Goal: Use online tool/utility: Utilize a website feature to perform a specific function

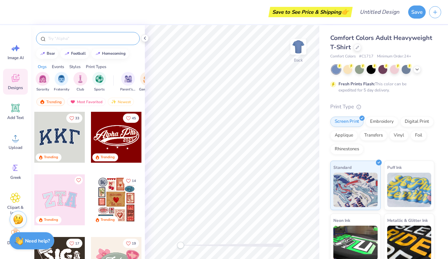
click at [88, 39] on input "text" at bounding box center [91, 38] width 88 height 7
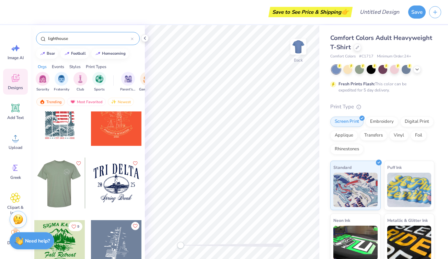
scroll to position [18, 0]
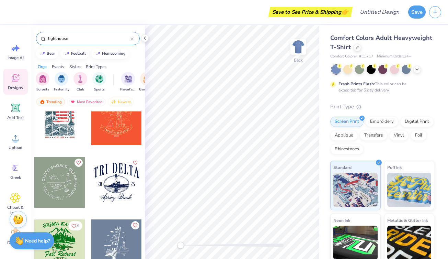
type input "lighthouse"
click at [124, 185] on div at bounding box center [116, 182] width 51 height 51
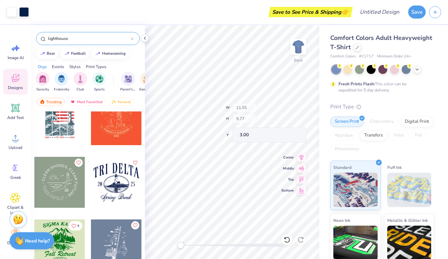
type input "1.09"
type input "1.11"
type input "7.76"
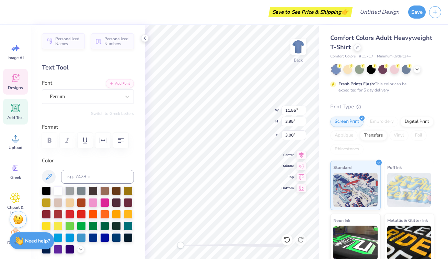
type textarea "T"
type textarea "zack & izzy"
type textarea "S"
type textarea "Our Engagement"
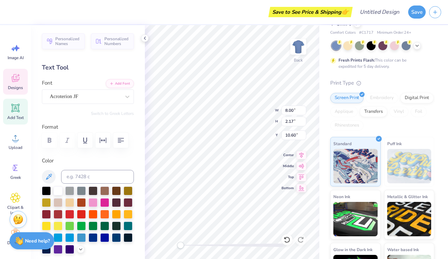
scroll to position [24, 0]
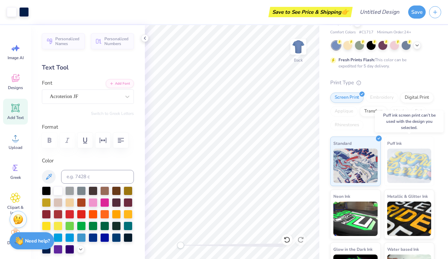
click at [414, 161] on img at bounding box center [409, 165] width 44 height 34
click at [358, 169] on img at bounding box center [356, 164] width 44 height 34
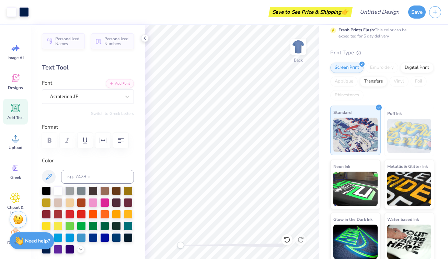
scroll to position [55, 0]
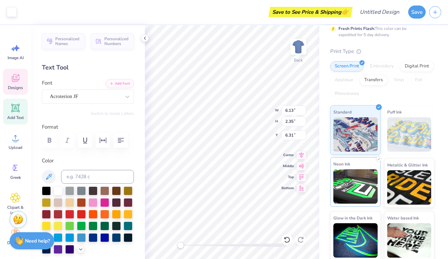
type input "9.15"
type input "2.13"
type input "10.64"
click at [9, 76] on div "Designs" at bounding box center [15, 82] width 25 height 26
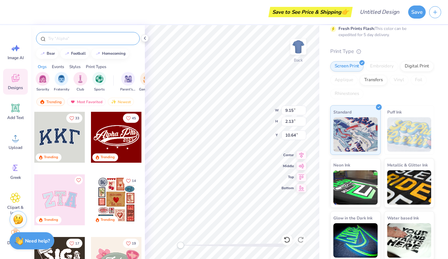
click at [77, 40] on input "text" at bounding box center [91, 38] width 88 height 7
type input "lighthouse"
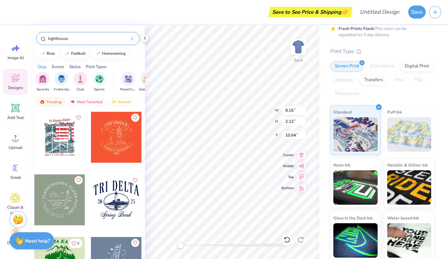
type input "11.93"
type input "3.97"
type input "2.99"
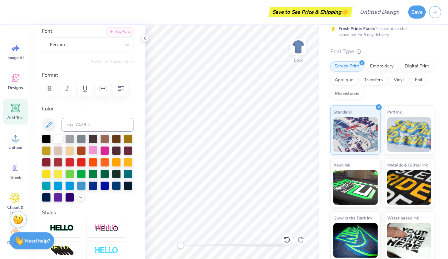
scroll to position [53, 0]
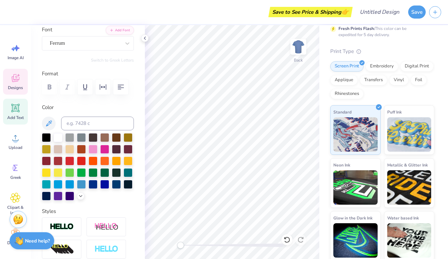
click at [14, 84] on div "Designs" at bounding box center [15, 82] width 25 height 26
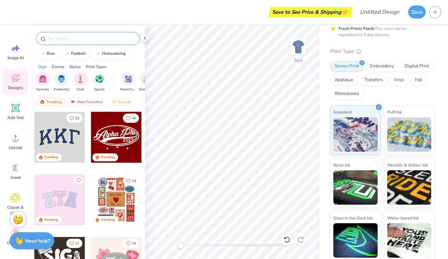
click at [71, 39] on input "text" at bounding box center [91, 38] width 88 height 7
type input "lighthouse"
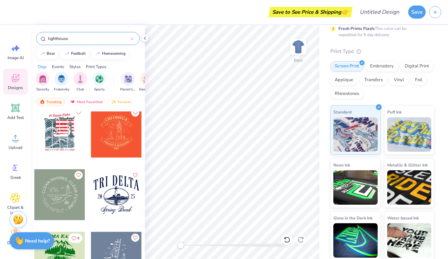
scroll to position [0, 0]
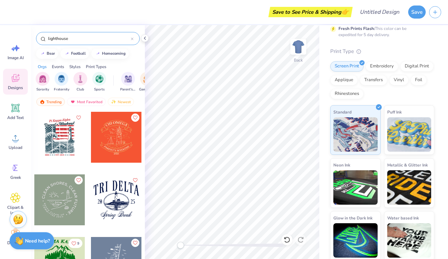
click at [125, 147] on div at bounding box center [116, 137] width 51 height 51
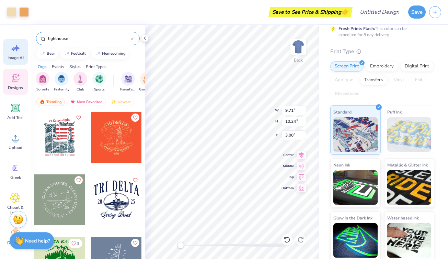
click at [16, 49] on icon at bounding box center [17, 48] width 6 height 6
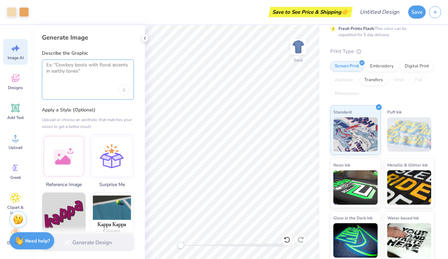
click at [86, 78] on textarea at bounding box center [87, 70] width 83 height 17
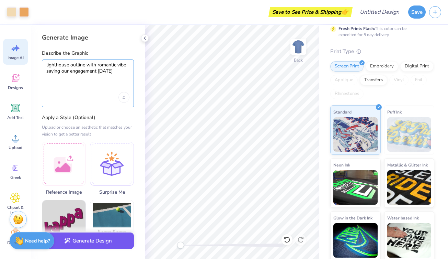
type textarea "lighthouse outline with romantic vibe saying our engagement october 4 2025"
click at [87, 239] on button "Generate Design" at bounding box center [88, 240] width 92 height 17
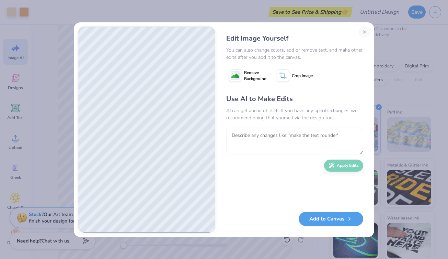
click at [260, 136] on textarea at bounding box center [294, 140] width 137 height 27
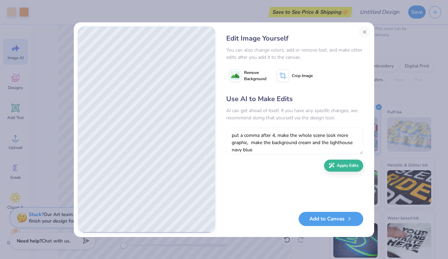
type textarea "put a comma after 4, make the whole scene look more graphic, make the backgroun…"
click at [342, 173] on div "Use AI to Make Edits AI can get ahead of itself. If you have any specific chang…" at bounding box center [294, 149] width 137 height 111
click at [342, 169] on button "Apply Edits" at bounding box center [343, 164] width 39 height 12
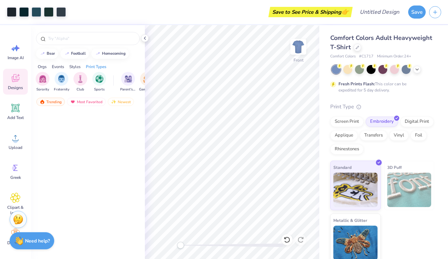
scroll to position [4, 0]
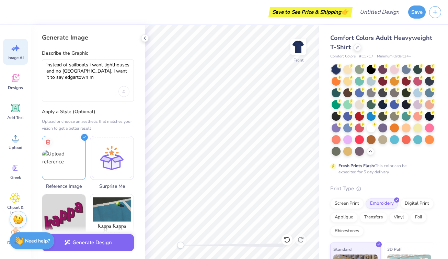
type textarea "instead of sailboats i want lighthouses and no cape cod, i want it to say edgar…"
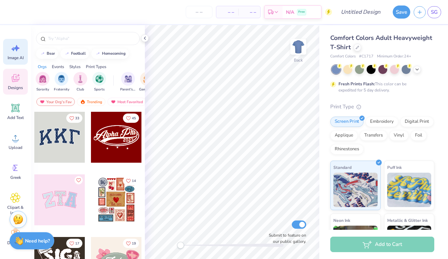
click at [11, 58] on span "Image AI" at bounding box center [16, 57] width 16 height 5
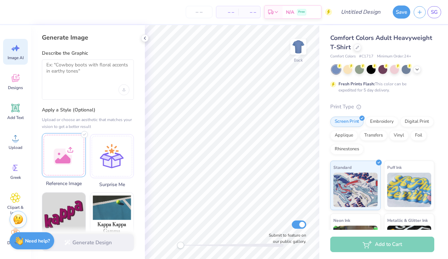
click at [63, 154] on div at bounding box center [64, 155] width 44 height 44
click at [97, 79] on div at bounding box center [88, 79] width 92 height 40
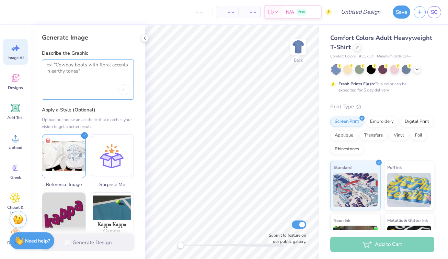
click at [91, 74] on textarea at bounding box center [87, 70] width 83 height 17
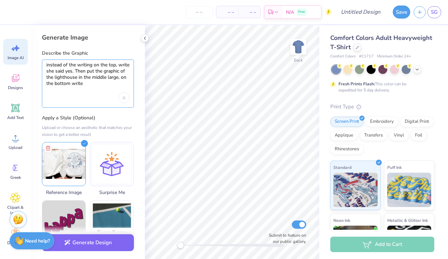
click at [71, 83] on textarea "instead of the writing on the top, write she said yes. Then put the graphic of …" at bounding box center [87, 74] width 83 height 25
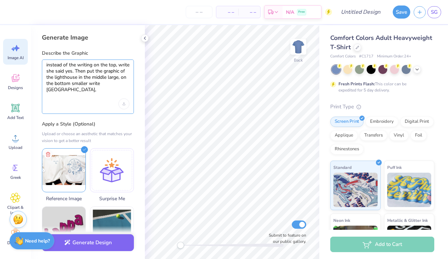
click at [121, 78] on textarea "instead of the writing on the top, write she said yes. Then put the graphic of …" at bounding box center [87, 77] width 83 height 31
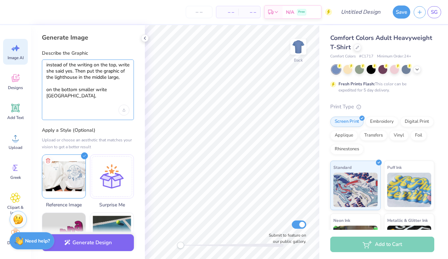
click at [103, 84] on textarea "instead of the writing on the top, write she said yes. Then put the graphic of …" at bounding box center [87, 80] width 83 height 37
click at [94, 90] on textarea "instead of the writing on the top, write she said yes. Then put the graphic of …" at bounding box center [87, 80] width 83 height 37
click at [78, 90] on textarea "instead of the writing on the top, write she said yes. Then put the graphic of …" at bounding box center [87, 80] width 83 height 37
click at [121, 91] on textarea "instead of the writing on the top, write she said yes. Then put the graphic of …" at bounding box center [87, 80] width 83 height 37
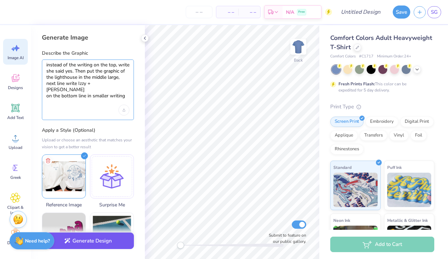
type textarea "instead of the writing on the top, write she said yes. Then put the graphic of …"
click at [86, 240] on button "Generate Design" at bounding box center [88, 240] width 92 height 17
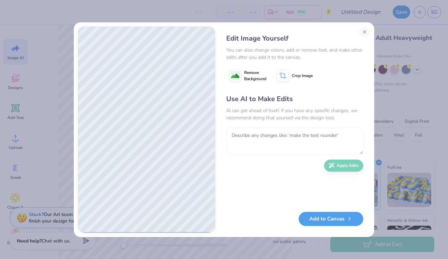
click at [287, 142] on textarea at bounding box center [294, 140] width 137 height 27
type textarea "M"
type textarea "A"
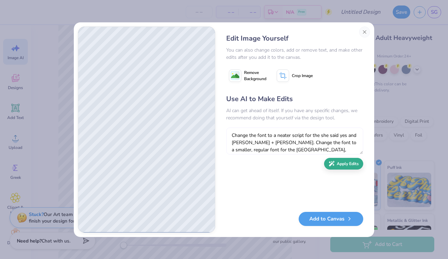
type textarea "Change the font to a neater script for the she said yes and Izzy + Zack. Change…"
click at [333, 165] on icon "button" at bounding box center [333, 164] width 2 height 2
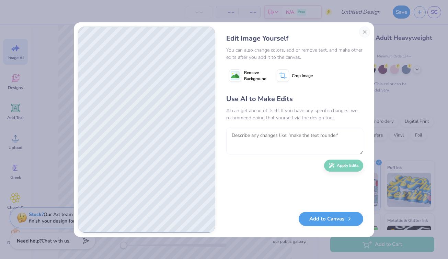
click at [270, 145] on textarea at bounding box center [294, 140] width 137 height 27
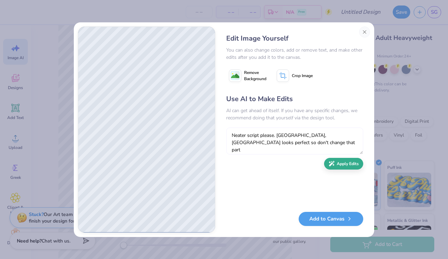
type textarea "Neater script please. [GEOGRAPHIC_DATA], [GEOGRAPHIC_DATA] looks perfect so don…"
click at [344, 166] on button "Apply Edits" at bounding box center [343, 164] width 39 height 12
